Goal: Task Accomplishment & Management: Complete application form

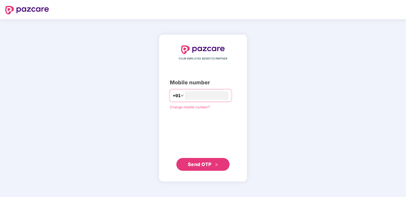
type input "**********"
click at [206, 165] on span "Send OTP" at bounding box center [200, 164] width 24 height 6
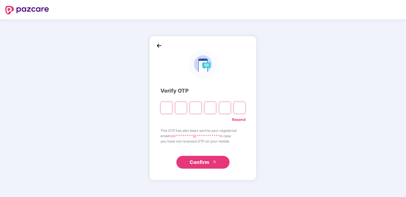
type input "*"
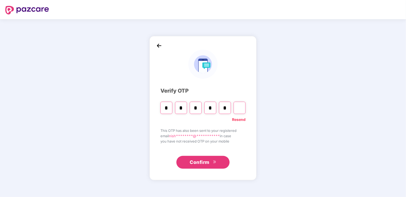
type input "*"
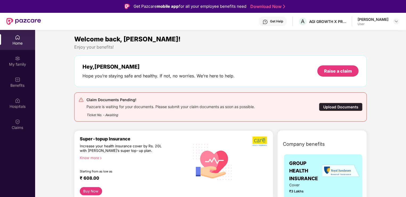
click at [328, 106] on div "Upload Documents" at bounding box center [341, 107] width 44 height 8
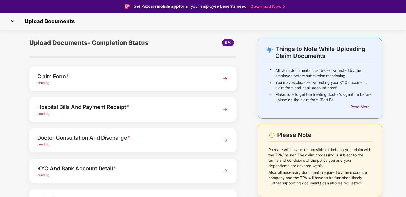
click at [224, 78] on img at bounding box center [226, 79] width 10 height 10
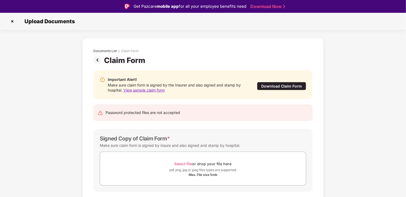
click at [272, 86] on div "Download Claim Form" at bounding box center [281, 86] width 49 height 8
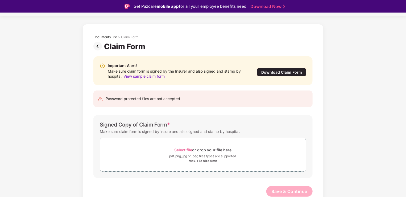
scroll to position [13, 0]
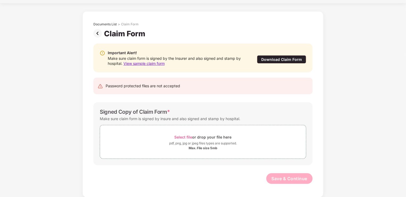
click at [97, 34] on img at bounding box center [98, 33] width 11 height 9
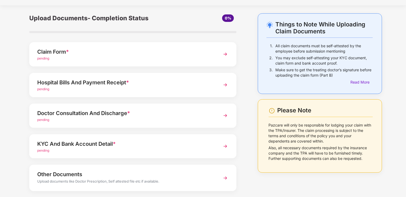
scroll to position [12, 0]
click at [219, 88] on div "Hospital Bills And Payment Receipt * pending" at bounding box center [132, 85] width 207 height 24
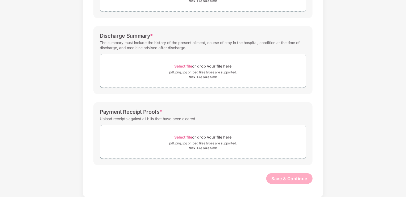
scroll to position [0, 0]
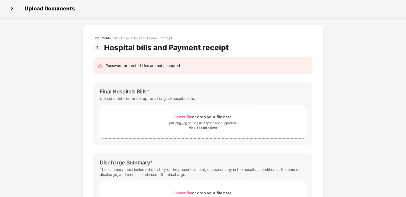
click at [12, 10] on img at bounding box center [12, 8] width 9 height 9
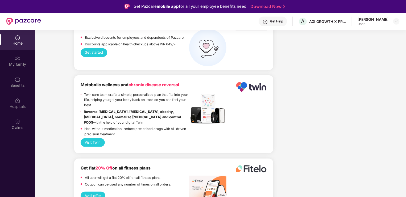
scroll to position [1047, 0]
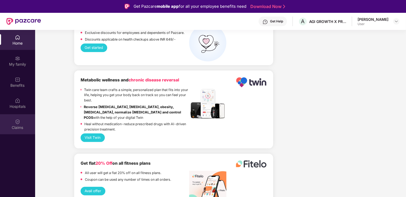
click at [18, 129] on div "Claims" at bounding box center [17, 127] width 35 height 5
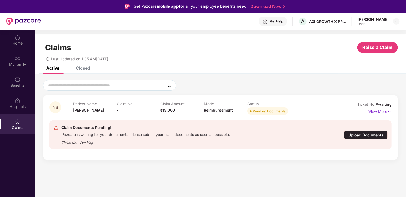
click at [388, 109] on img at bounding box center [390, 111] width 5 height 6
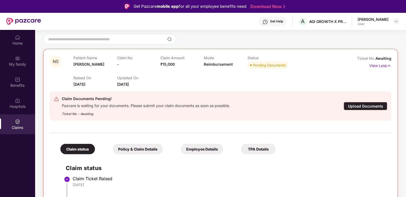
scroll to position [30, 0]
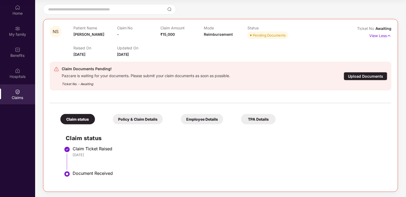
click at [146, 120] on div "Policy & Claim Details" at bounding box center [138, 119] width 50 height 10
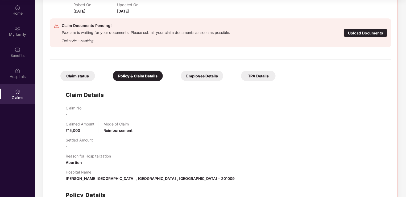
scroll to position [88, 0]
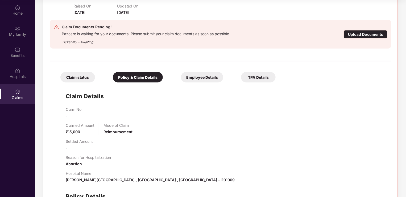
click at [204, 78] on div "Employee Details" at bounding box center [202, 77] width 42 height 10
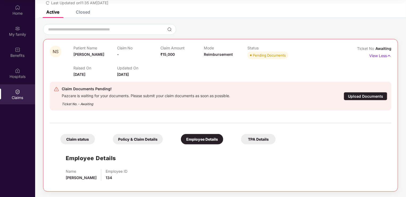
scroll to position [26, 0]
click at [253, 140] on div "TPA Details" at bounding box center [258, 139] width 35 height 10
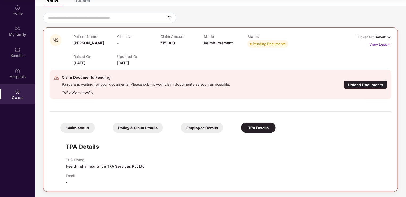
scroll to position [0, 0]
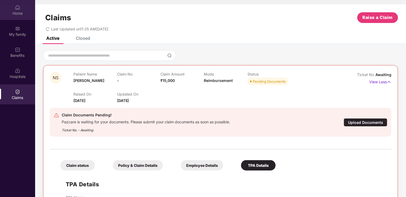
click at [19, 13] on div "Home" at bounding box center [17, 13] width 35 height 5
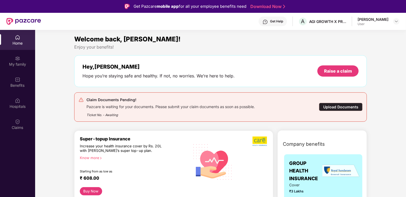
click at [340, 105] on div "Upload Documents" at bounding box center [341, 107] width 44 height 8
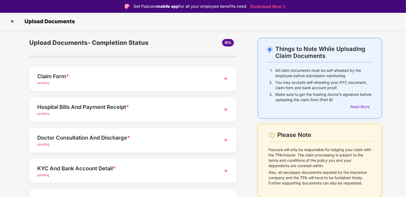
click at [224, 108] on img at bounding box center [226, 109] width 10 height 10
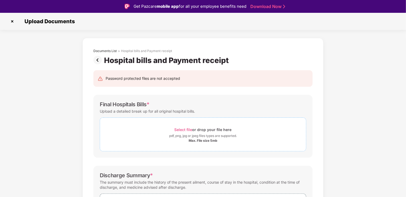
click at [185, 129] on span "Select file" at bounding box center [184, 129] width 18 height 5
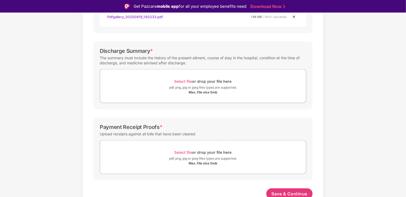
scroll to position [253, 0]
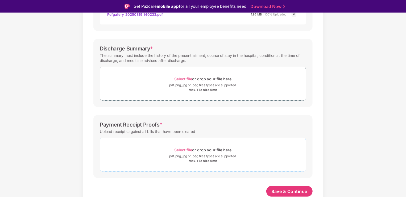
click at [184, 149] on span "Select file" at bounding box center [184, 149] width 18 height 5
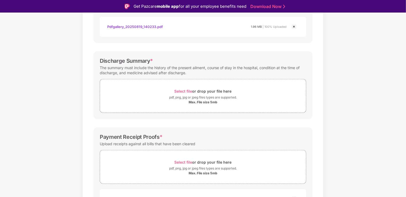
scroll to position [354, 0]
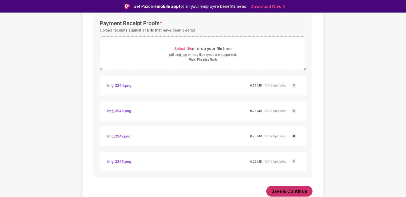
click at [284, 189] on span "Save & Continue" at bounding box center [290, 191] width 36 height 6
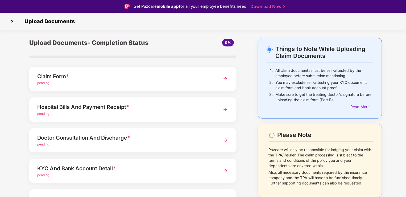
scroll to position [39, 0]
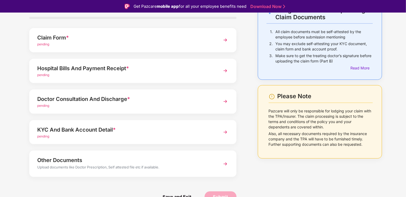
click at [222, 102] on img at bounding box center [226, 101] width 10 height 10
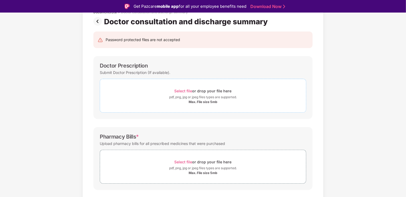
click at [188, 95] on div "pdf, png, jpg or jpeg files types are supported." at bounding box center [203, 96] width 68 height 5
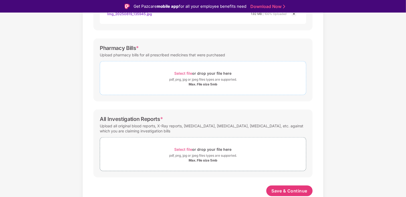
click at [196, 83] on div "Max. File size 5mb" at bounding box center [203, 84] width 29 height 4
click at [184, 74] on span "Select file" at bounding box center [184, 73] width 18 height 5
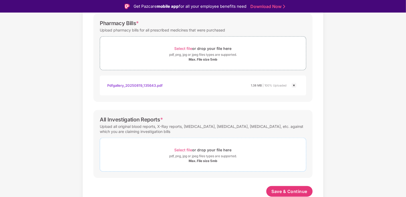
scroll to position [177, 0]
click at [181, 149] on span "Select file" at bounding box center [184, 150] width 18 height 5
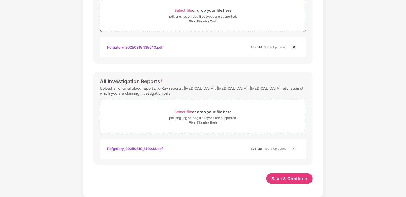
scroll to position [202, 0]
click at [190, 111] on span "Select file" at bounding box center [184, 111] width 18 height 5
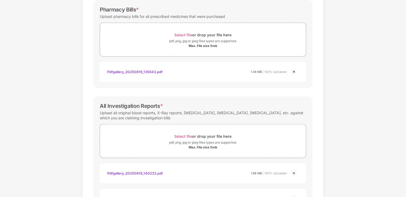
scroll to position [228, 0]
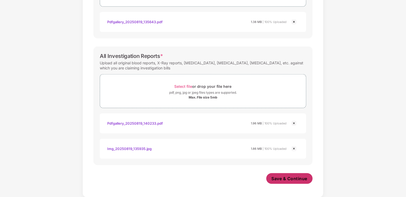
click at [279, 182] on button "Save & Continue" at bounding box center [290, 178] width 47 height 11
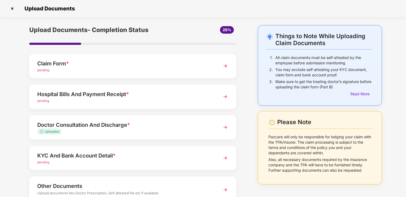
scroll to position [21, 0]
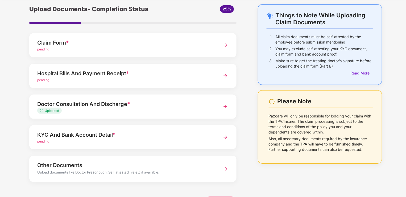
click at [223, 75] on img at bounding box center [226, 76] width 10 height 10
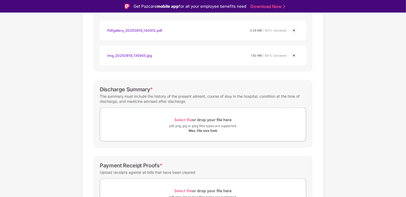
scroll to position [216, 0]
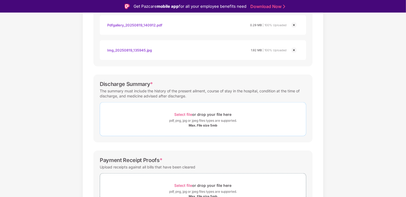
click at [184, 113] on span "Select file" at bounding box center [184, 114] width 18 height 5
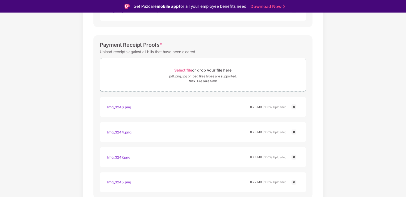
scroll to position [377, 0]
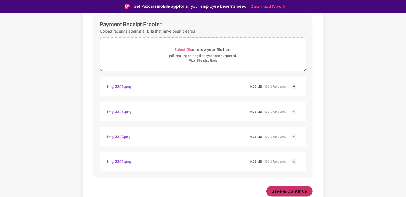
click at [281, 188] on span "Save & Continue" at bounding box center [290, 191] width 36 height 6
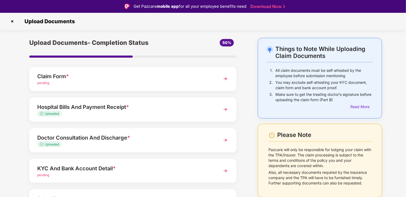
scroll to position [39, 0]
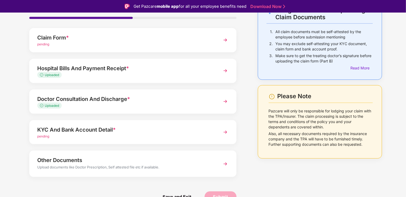
click at [47, 137] on span "pending" at bounding box center [43, 136] width 12 height 4
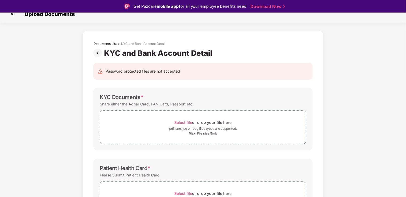
scroll to position [0, 0]
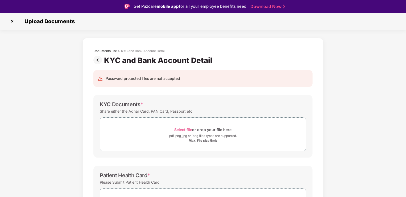
click at [12, 21] on img at bounding box center [12, 21] width 9 height 9
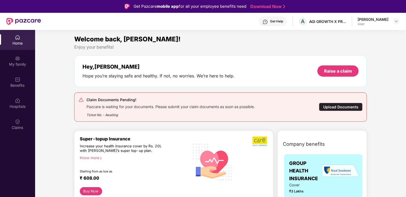
click at [18, 44] on div "Home" at bounding box center [17, 42] width 35 height 5
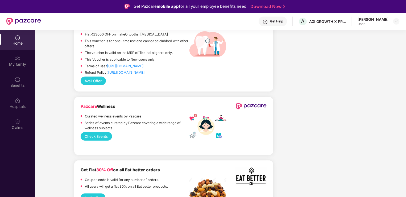
scroll to position [1321, 0]
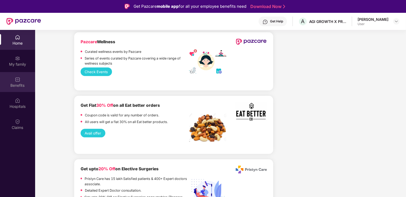
click at [20, 85] on div "Benefits" at bounding box center [17, 84] width 35 height 5
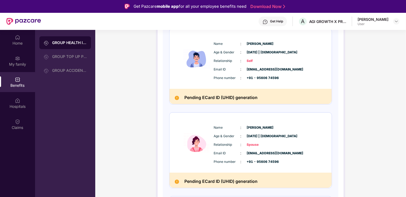
scroll to position [77, 0]
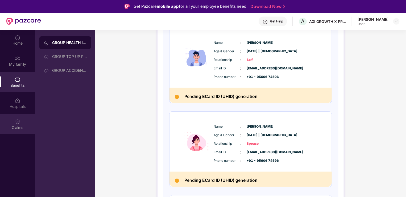
click at [18, 125] on div "Claims" at bounding box center [17, 127] width 35 height 5
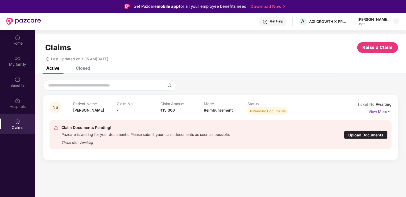
click at [362, 134] on div "Upload Documents" at bounding box center [366, 135] width 44 height 8
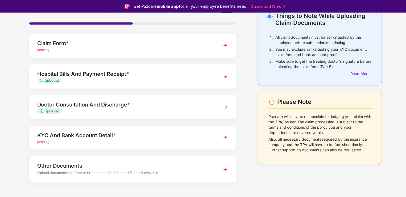
scroll to position [39, 0]
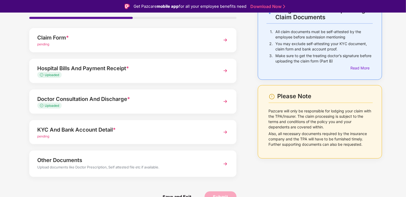
click at [226, 133] on img at bounding box center [226, 132] width 10 height 10
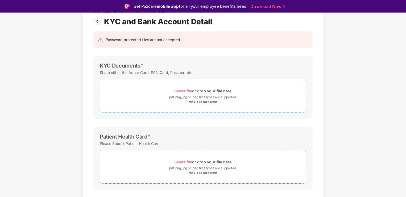
click at [185, 92] on span "Select file" at bounding box center [184, 90] width 18 height 5
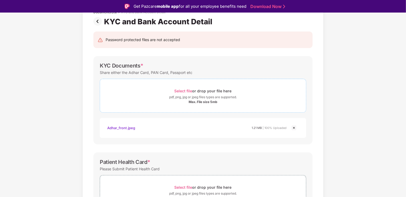
click at [184, 91] on span "Select file" at bounding box center [184, 90] width 18 height 5
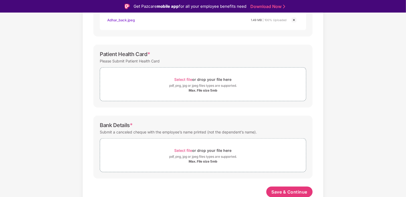
scroll to position [172, 0]
click at [182, 152] on div "Select file or drop your file here" at bounding box center [203, 149] width 57 height 7
click at [182, 79] on span "Select file" at bounding box center [184, 79] width 18 height 5
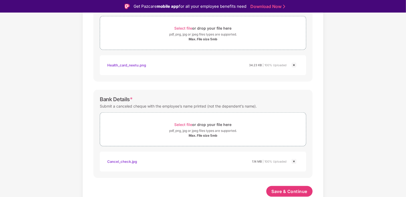
scroll to position [13, 0]
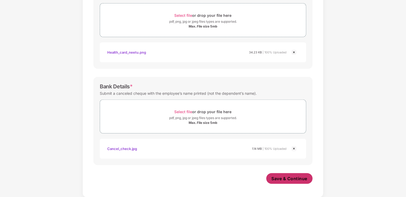
click at [284, 178] on span "Save & Continue" at bounding box center [290, 178] width 36 height 6
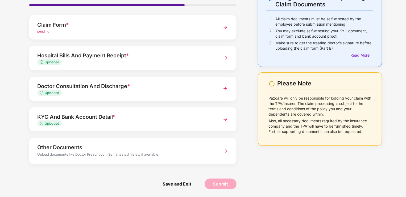
scroll to position [0, 0]
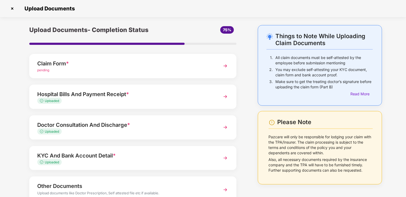
click at [227, 66] on img at bounding box center [226, 66] width 10 height 10
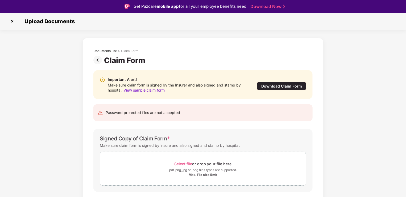
click at [272, 88] on div "Download Claim Form" at bounding box center [281, 86] width 49 height 8
click at [11, 21] on img at bounding box center [12, 21] width 9 height 9
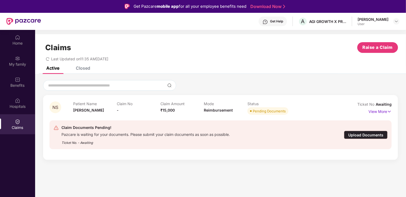
click at [371, 133] on div "Upload Documents" at bounding box center [366, 135] width 44 height 8
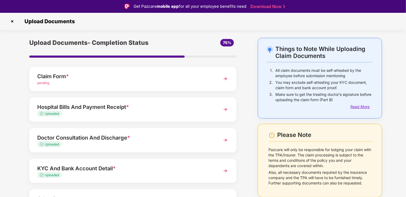
click at [356, 108] on div "Read More" at bounding box center [362, 107] width 22 height 6
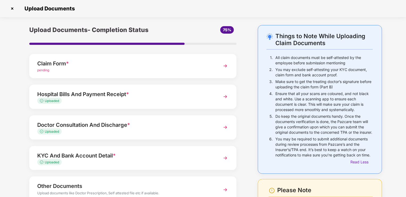
click at [13, 8] on img at bounding box center [12, 8] width 9 height 9
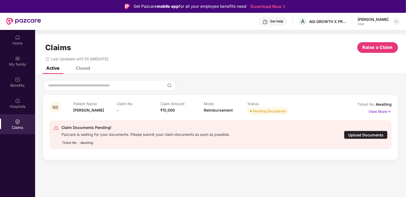
click at [398, 20] on img at bounding box center [397, 21] width 4 height 4
click at [283, 22] on div "Get Help" at bounding box center [276, 21] width 13 height 4
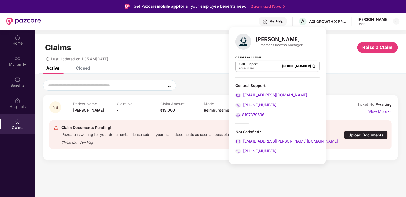
click at [202, 55] on div "Last Updated on 11:35 AM, 21 Aug 2025" at bounding box center [220, 57] width 355 height 8
